Goal: Task Accomplishment & Management: Complete application form

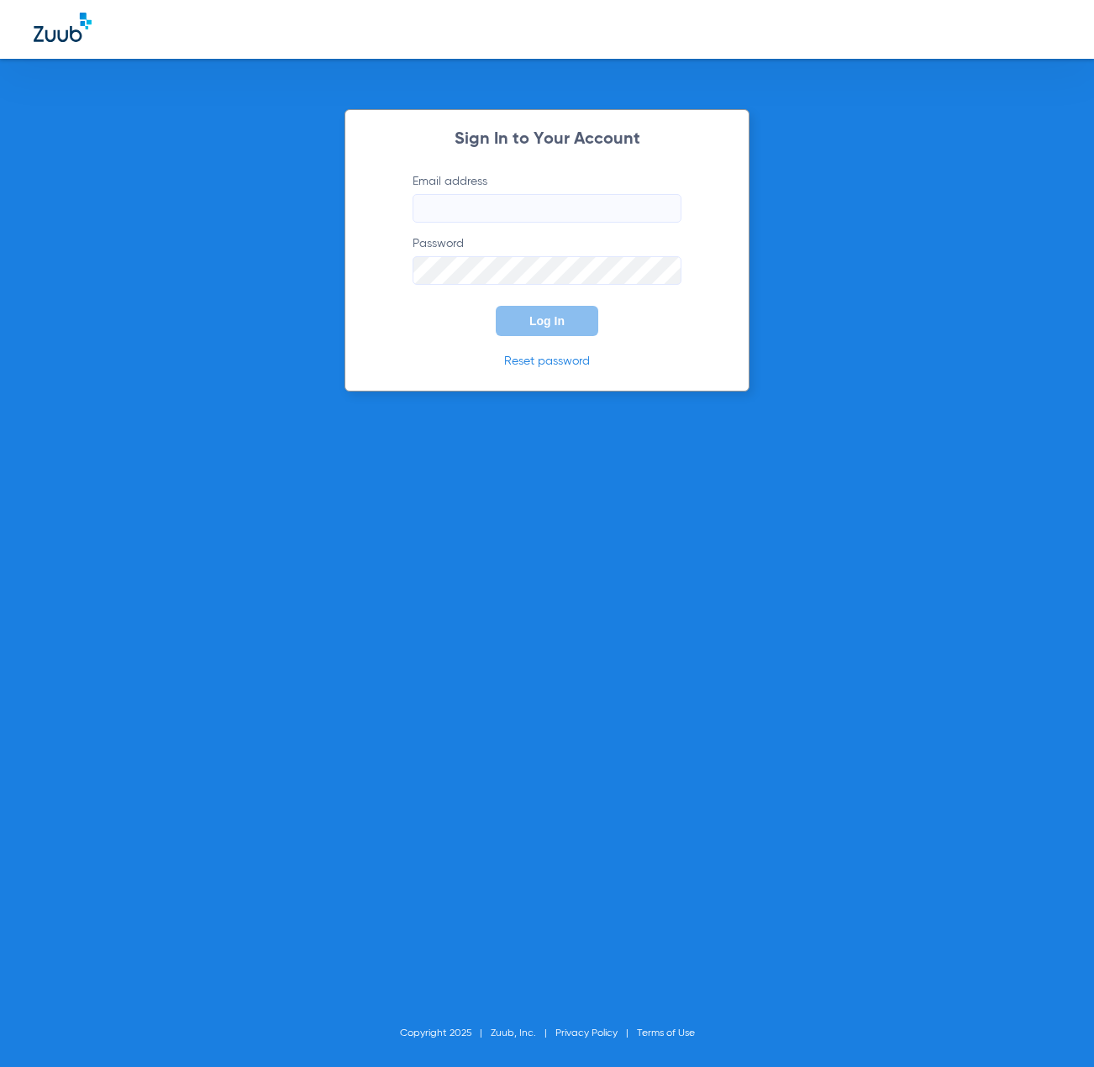
type input "[EMAIL_ADDRESS][DOMAIN_NAME]"
click at [556, 324] on span "Log In" at bounding box center [546, 320] width 35 height 13
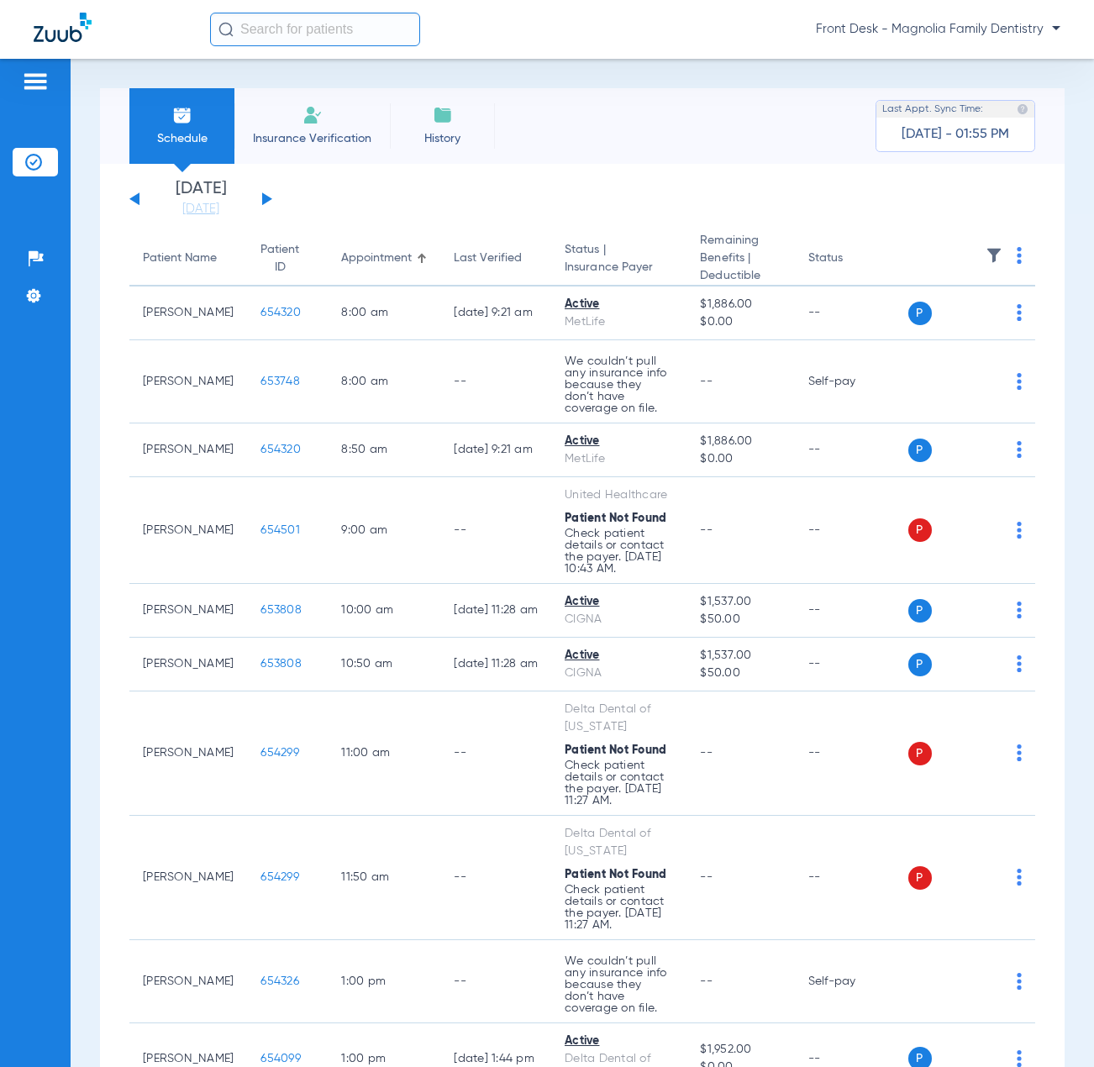
drag, startPoint x: 298, startPoint y: 118, endPoint x: 303, endPoint y: 142, distance: 24.9
click at [297, 118] on li "Insurance Verification" at bounding box center [311, 126] width 155 height 76
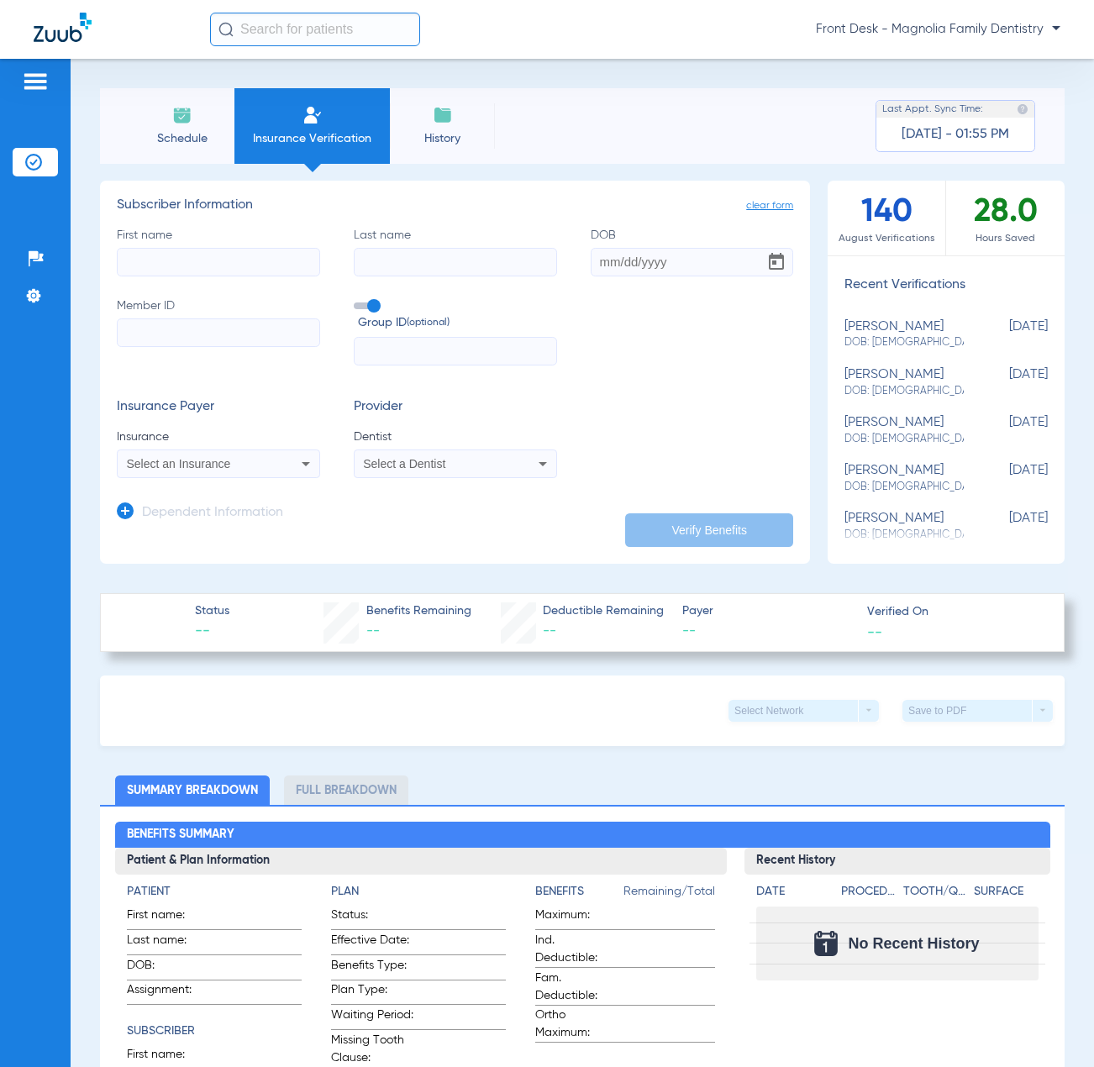
click at [158, 260] on input "First name" at bounding box center [218, 262] width 203 height 29
type input "SHELBY"
type input "LONGORIA"
type input "[DATE]"
click at [155, 330] on input "Member ID" at bounding box center [218, 332] width 203 height 29
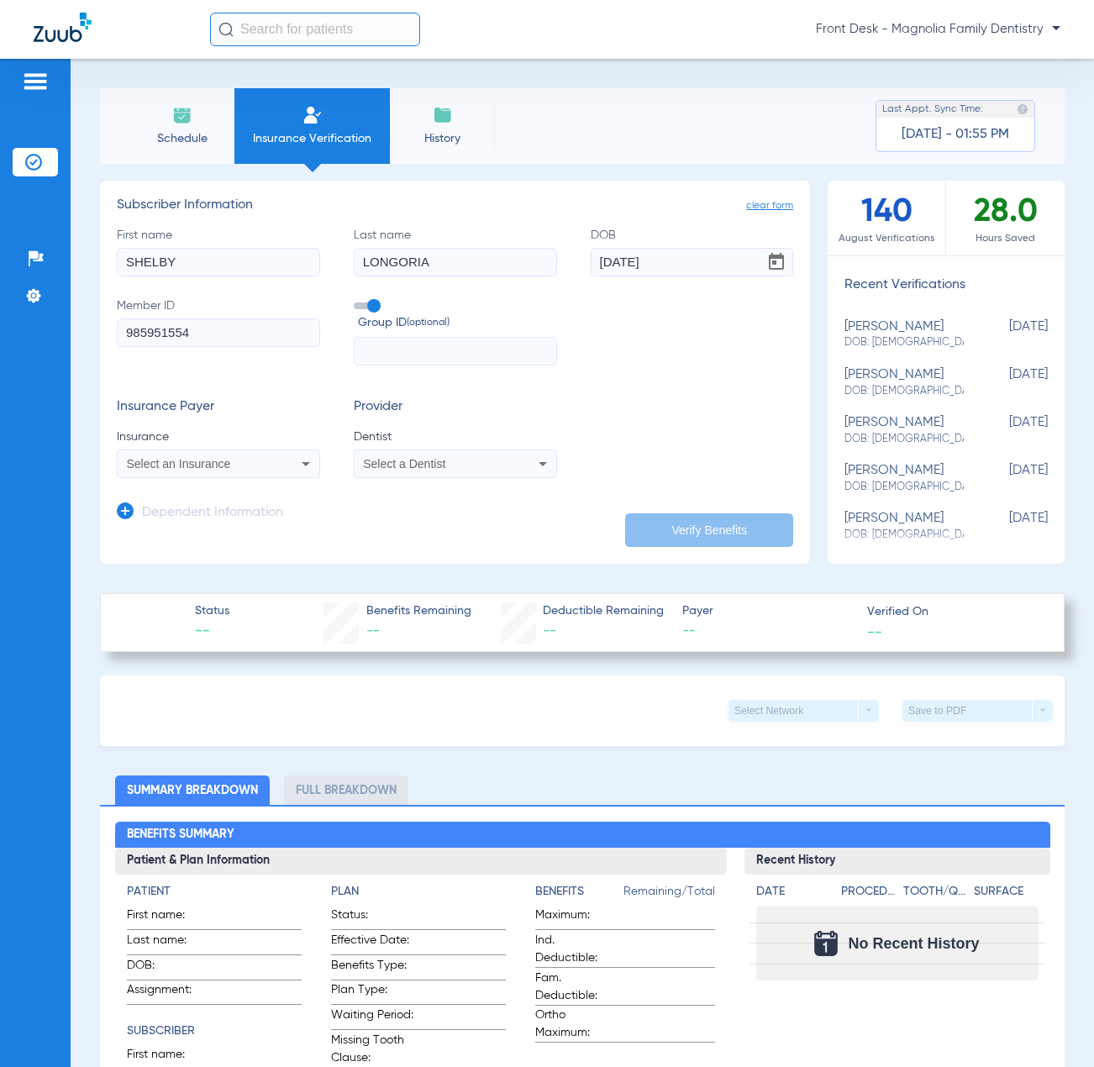
type input "985951554"
click at [386, 351] on input "text" at bounding box center [455, 351] width 203 height 29
type input "933588"
click at [248, 460] on div "Select an Insurance" at bounding box center [200, 464] width 147 height 12
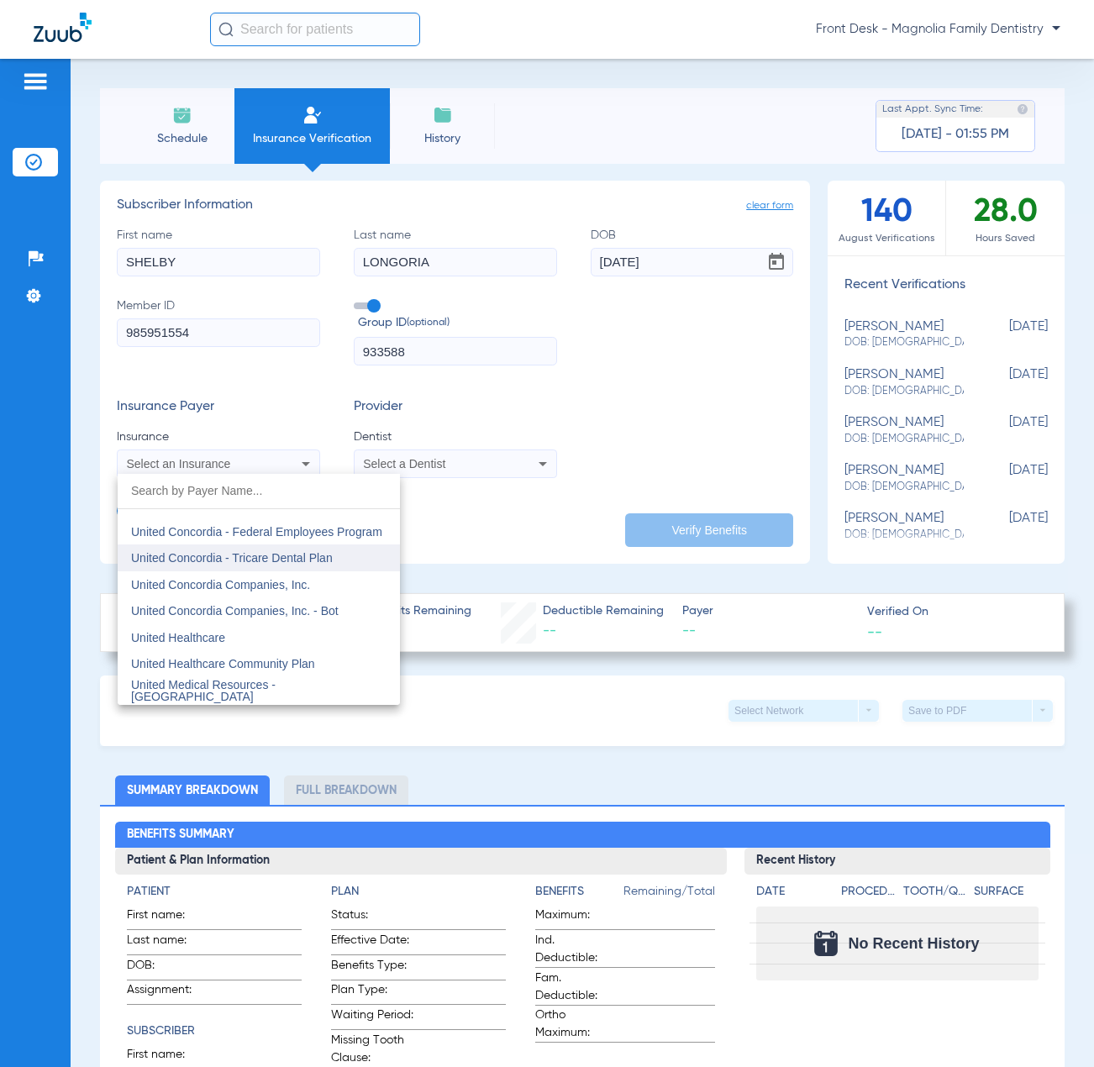
scroll to position [9996, 0]
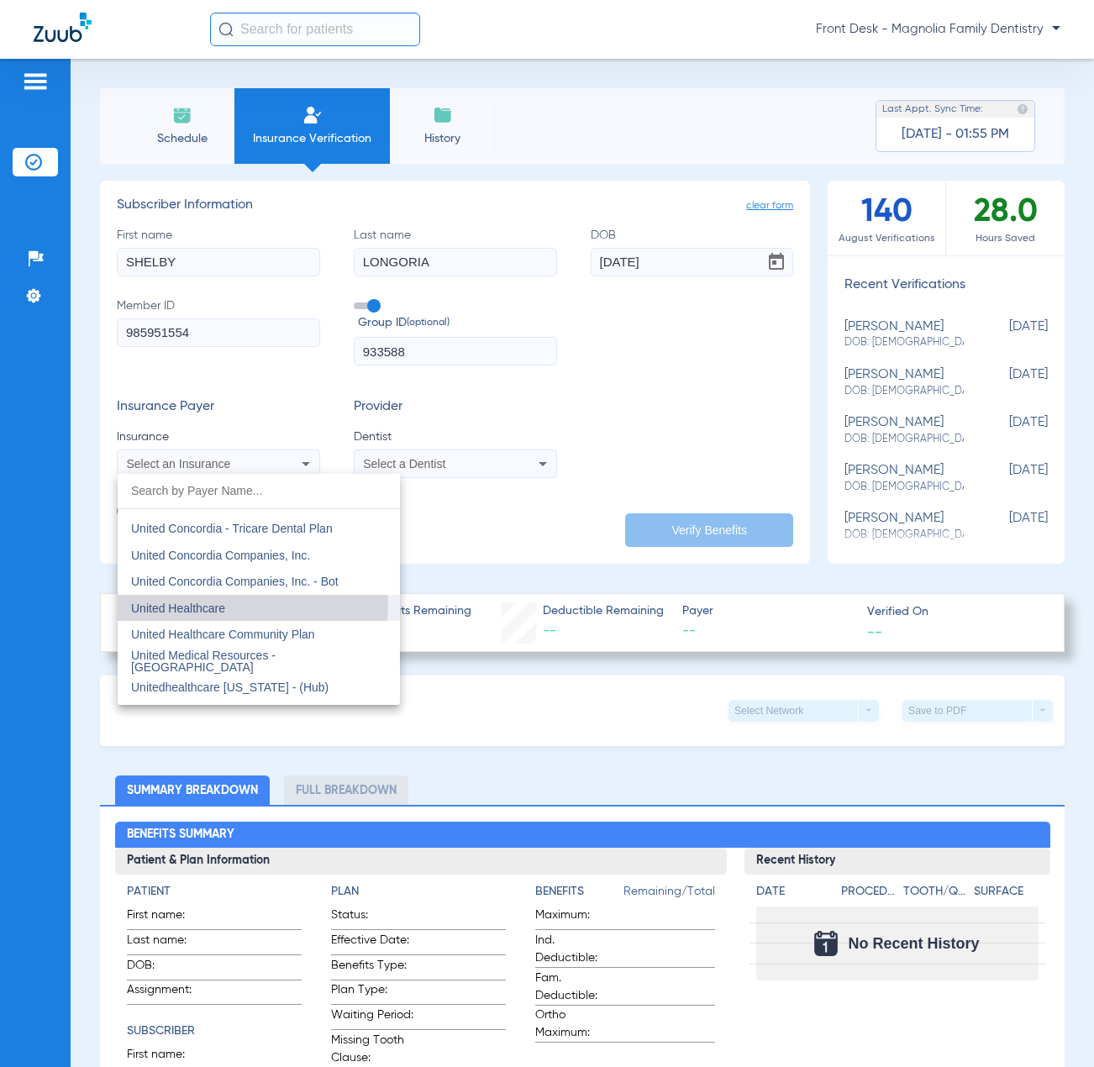
click at [234, 603] on mat-option "United Healthcare" at bounding box center [259, 608] width 282 height 27
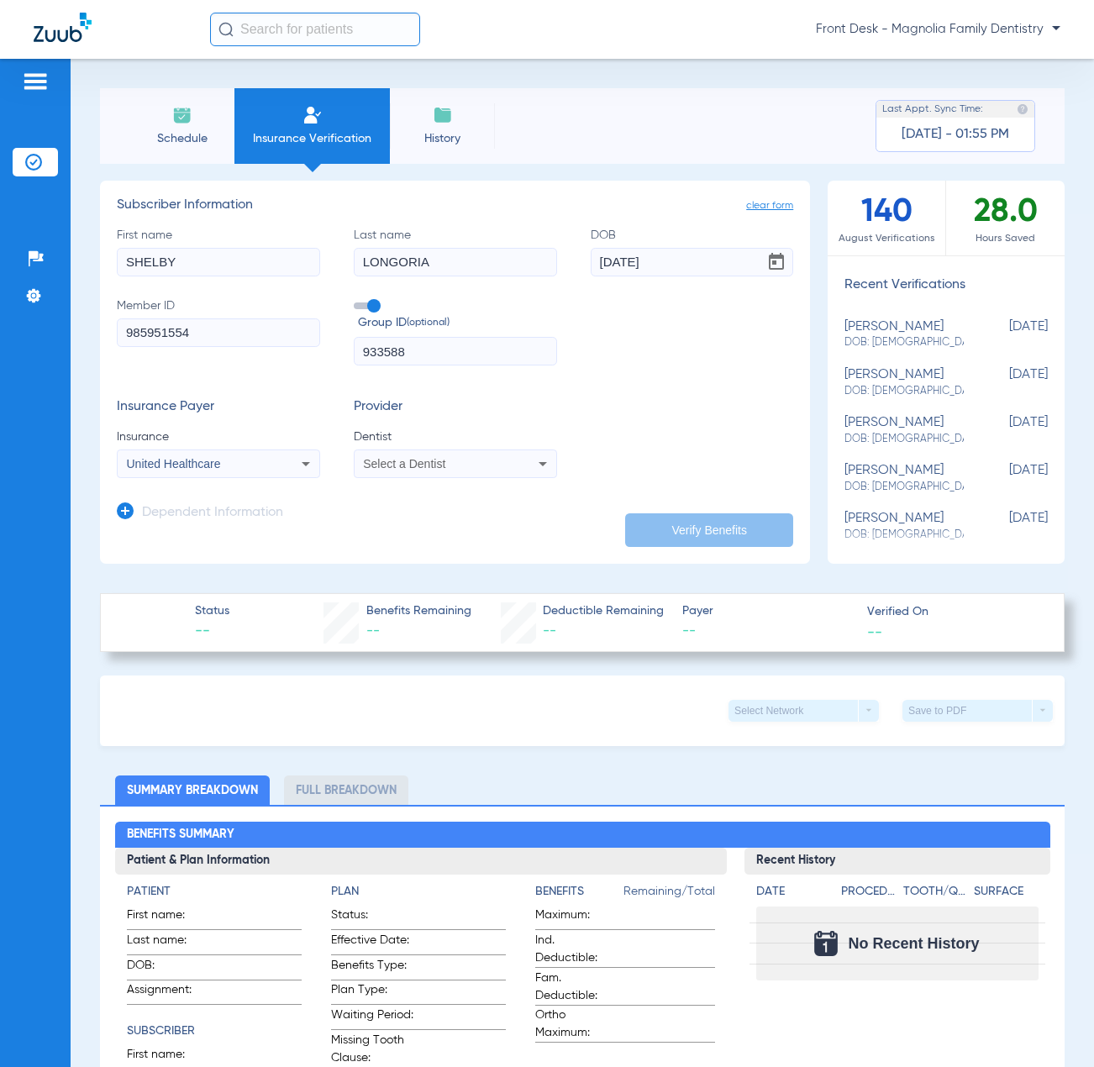
click at [423, 462] on span "Select a Dentist" at bounding box center [404, 463] width 82 height 13
drag, startPoint x: 416, startPoint y: 530, endPoint x: 496, endPoint y: 541, distance: 81.4
click at [417, 528] on mat-option "[PERSON_NAME] 1073952404" at bounding box center [492, 522] width 282 height 27
click at [681, 534] on button "Verify Benefits" at bounding box center [709, 530] width 168 height 34
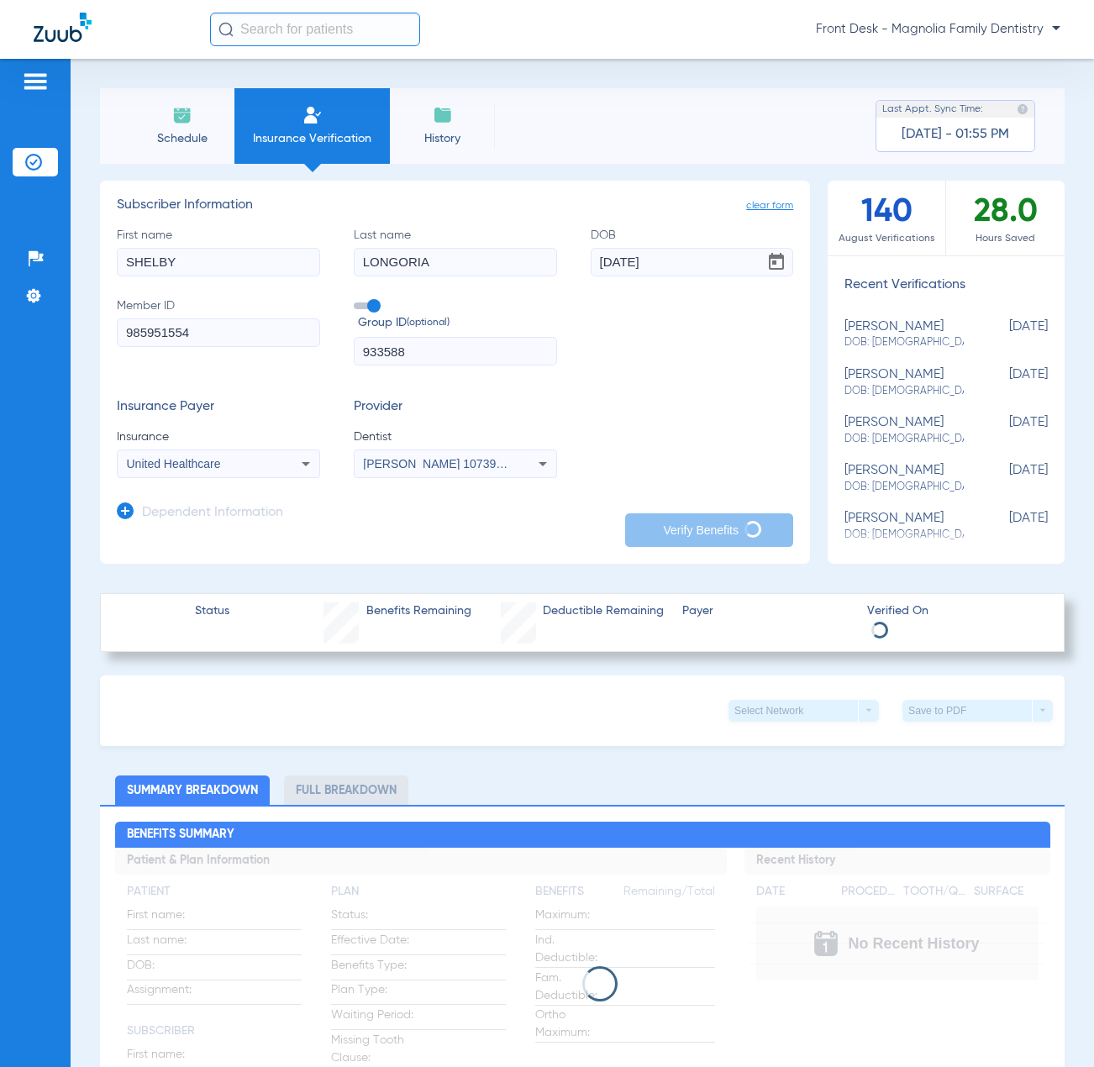
type input "SHELBY"
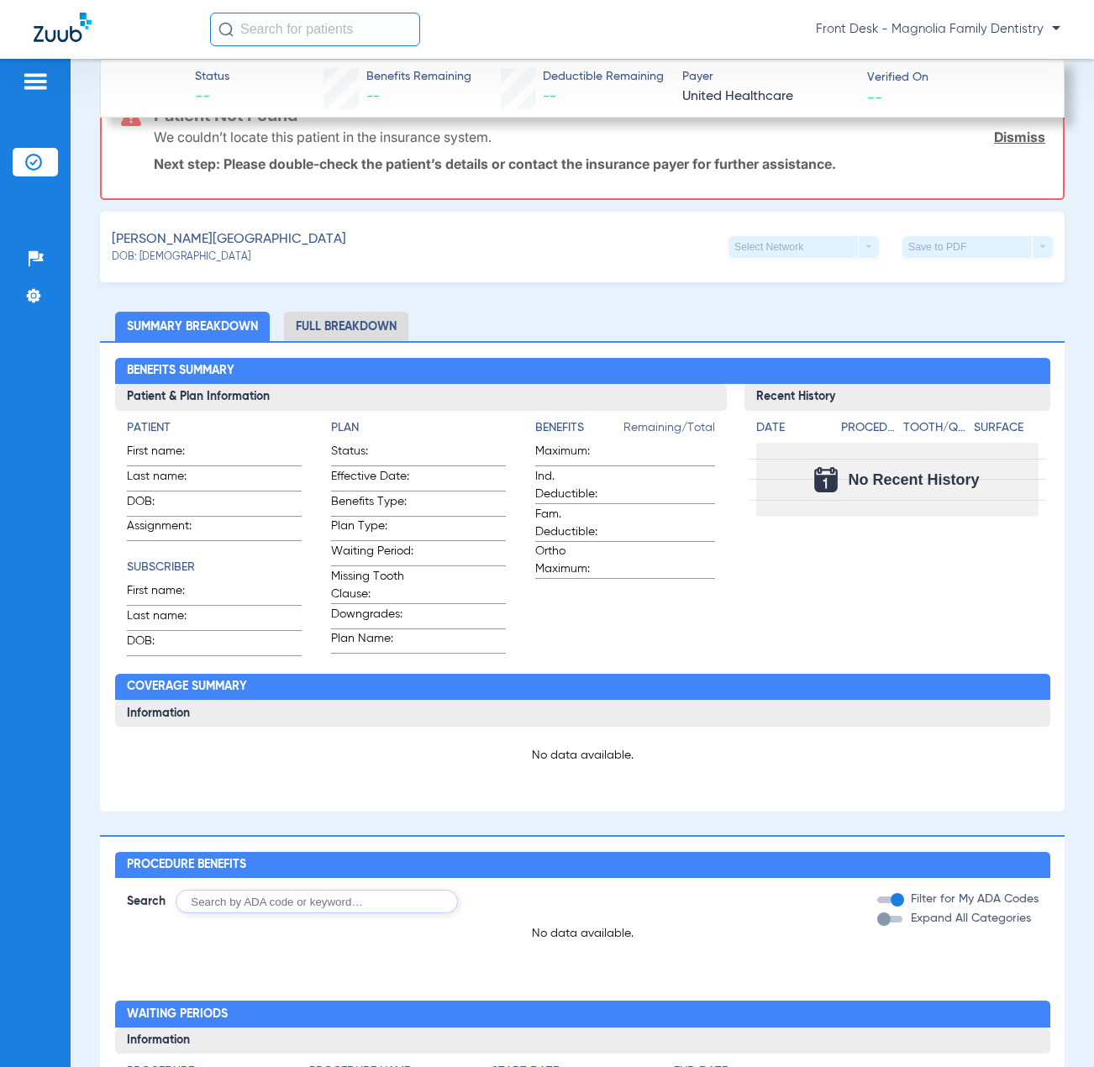
scroll to position [0, 0]
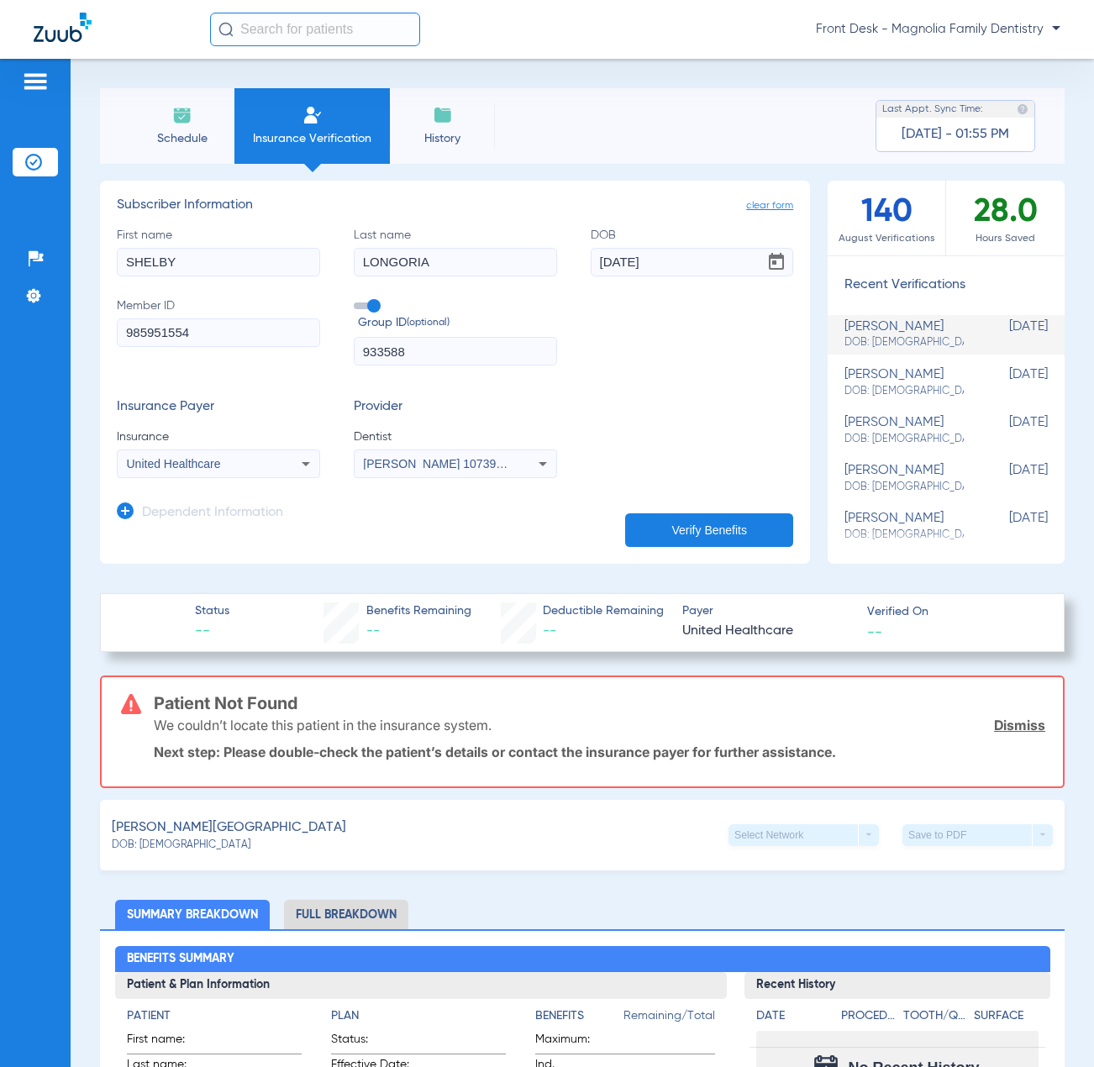
click at [686, 516] on button "Verify Benefits" at bounding box center [709, 530] width 168 height 34
